Goal: Check status

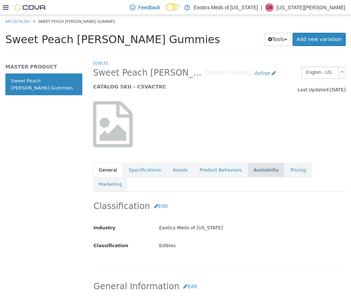
click at [247, 171] on link "Availability" at bounding box center [265, 169] width 37 height 15
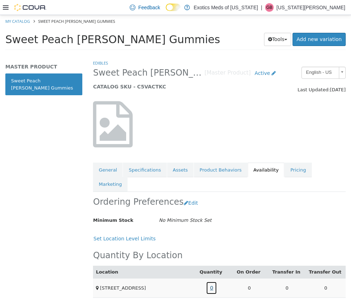
click at [211, 281] on link "0" at bounding box center [211, 287] width 11 height 13
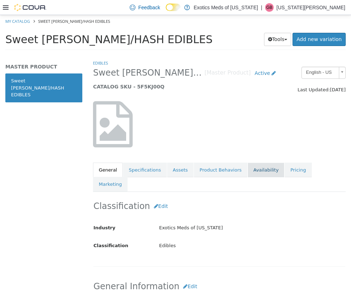
click at [247, 169] on link "Availability" at bounding box center [265, 169] width 37 height 15
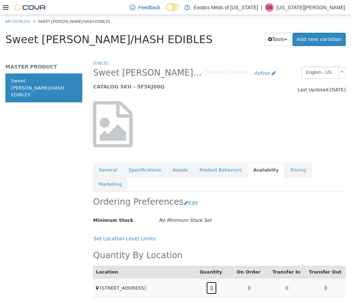
click at [213, 281] on link "0" at bounding box center [211, 287] width 11 height 13
